Goal: Navigation & Orientation: Find specific page/section

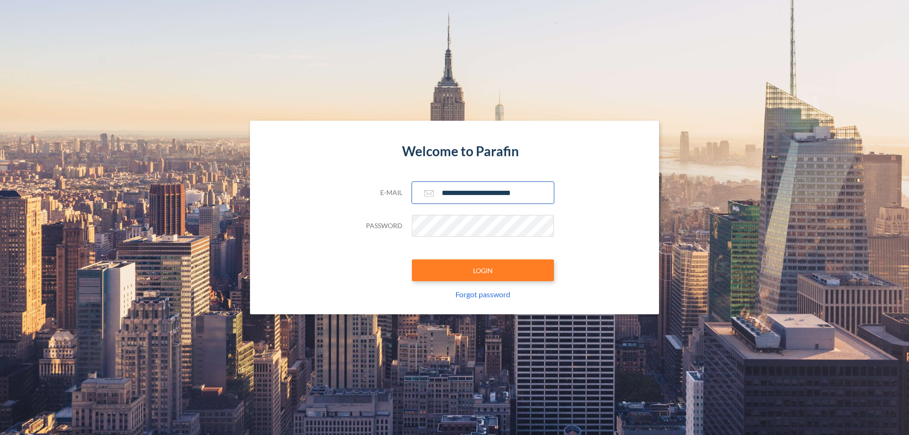
type input "**********"
click at [483, 270] on button "LOGIN" at bounding box center [483, 271] width 142 height 22
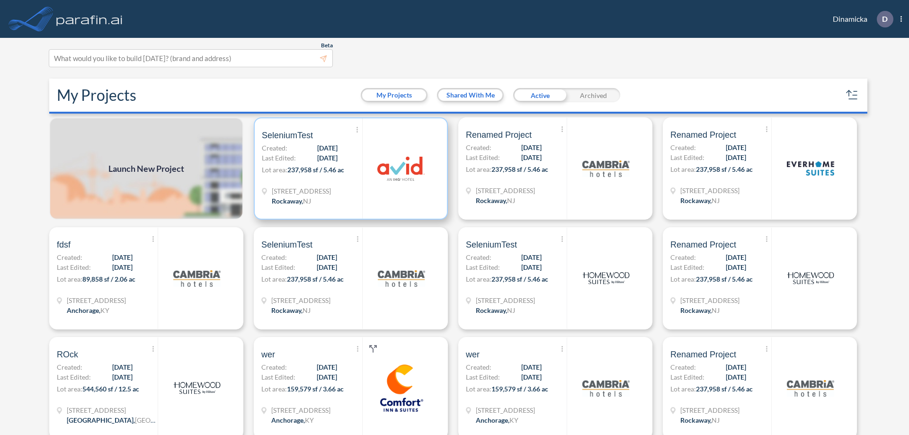
scroll to position [2, 0]
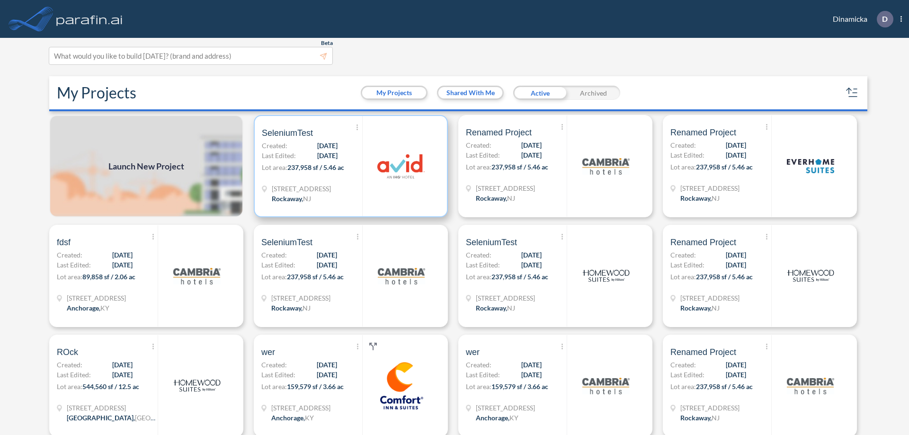
click at [349, 166] on p "Lot area: 237,958 sf / 5.46 ac" at bounding box center [312, 169] width 100 height 14
